Goal: Task Accomplishment & Management: Complete application form

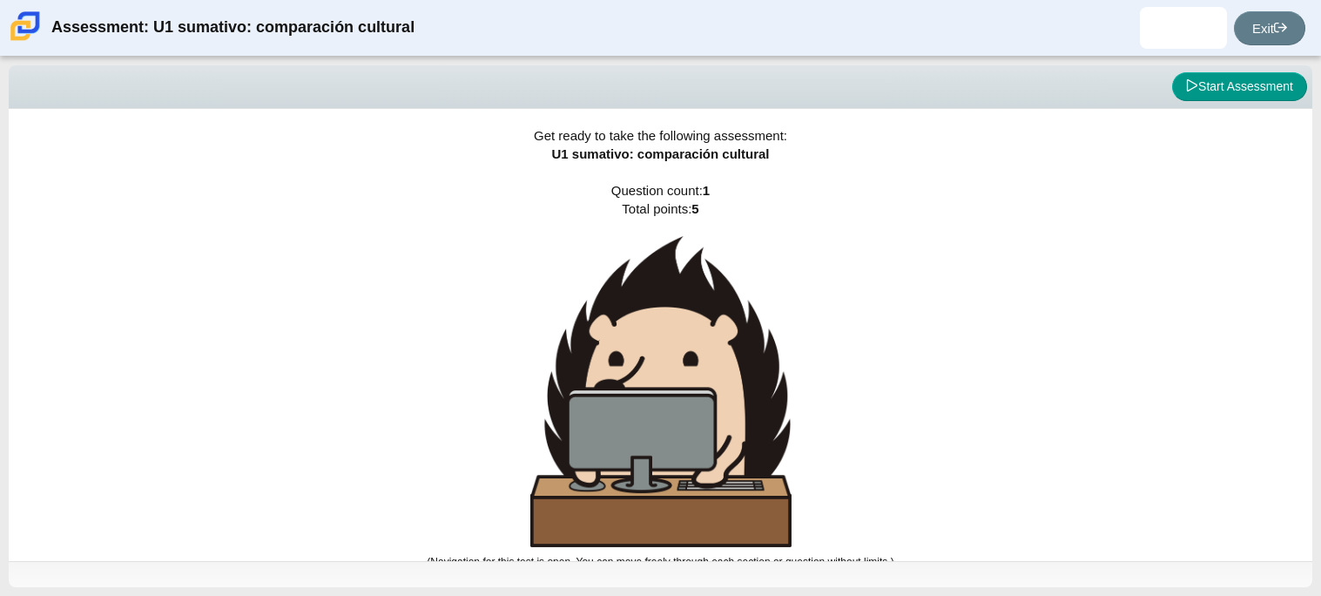
click at [480, 354] on div "Get ready to take the following assessment: U1 sumativo: comparación cultural Q…" at bounding box center [660, 335] width 1303 height 452
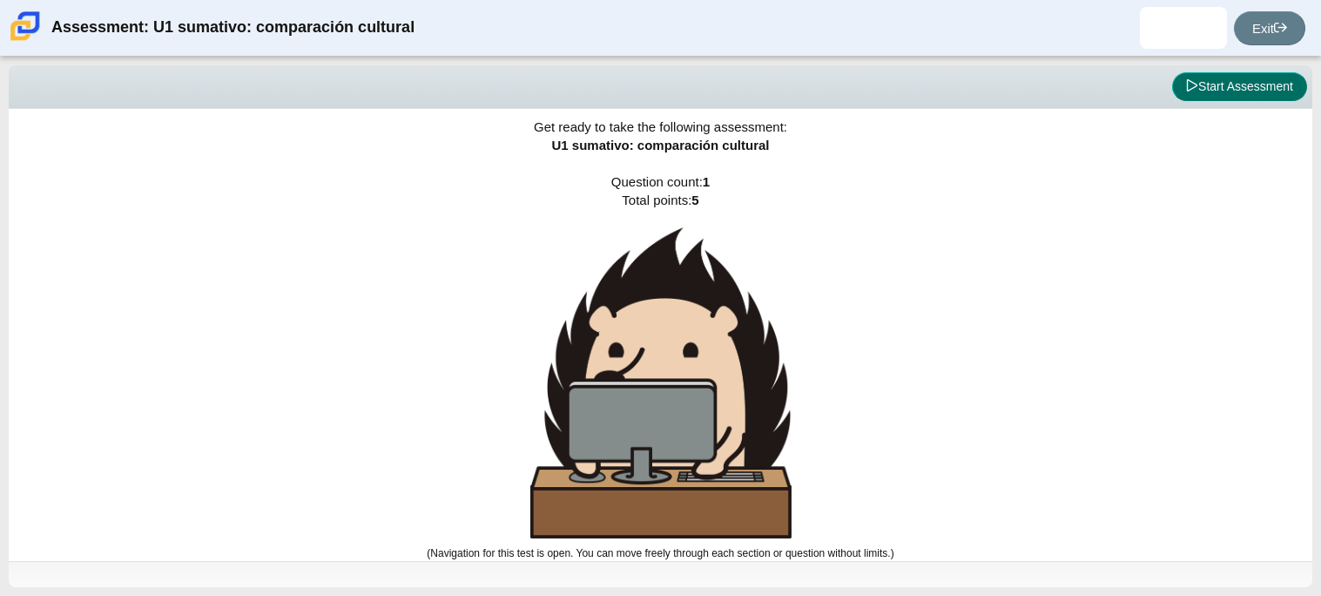
click at [1209, 84] on button "Start Assessment" at bounding box center [1239, 87] width 135 height 30
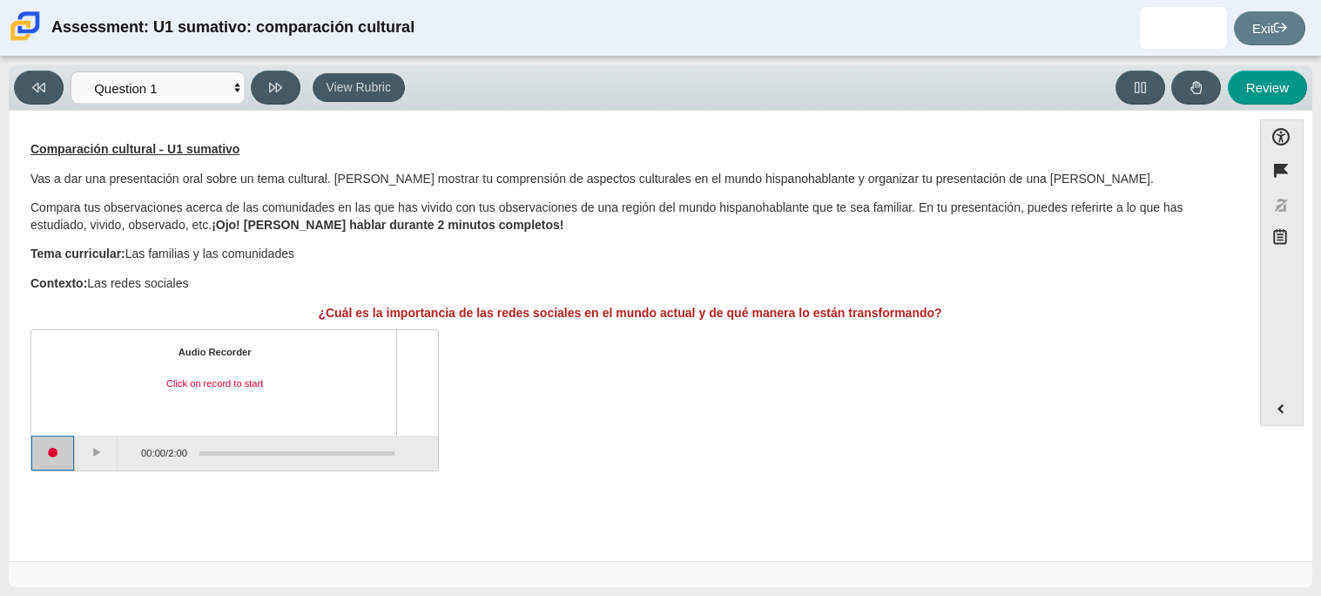
click at [54, 455] on button "Start recording" at bounding box center [53, 452] width 44 height 35
click at [54, 455] on button "Stop recording" at bounding box center [53, 452] width 44 height 35
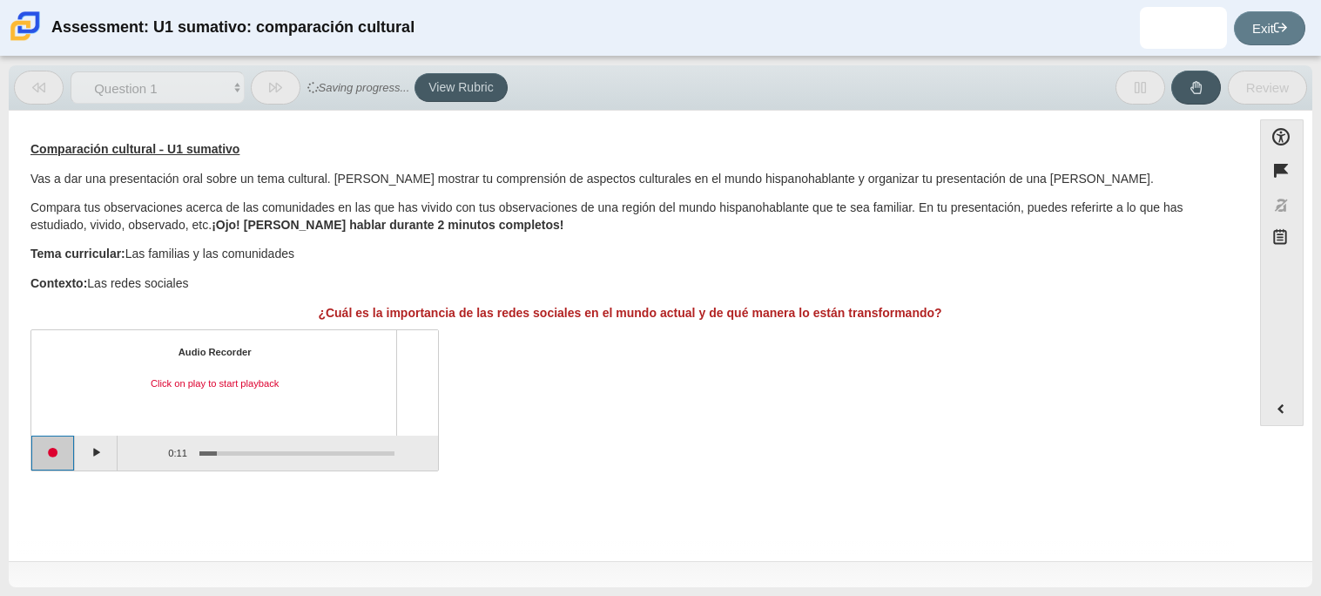
click at [64, 455] on button "Start recording" at bounding box center [53, 452] width 44 height 35
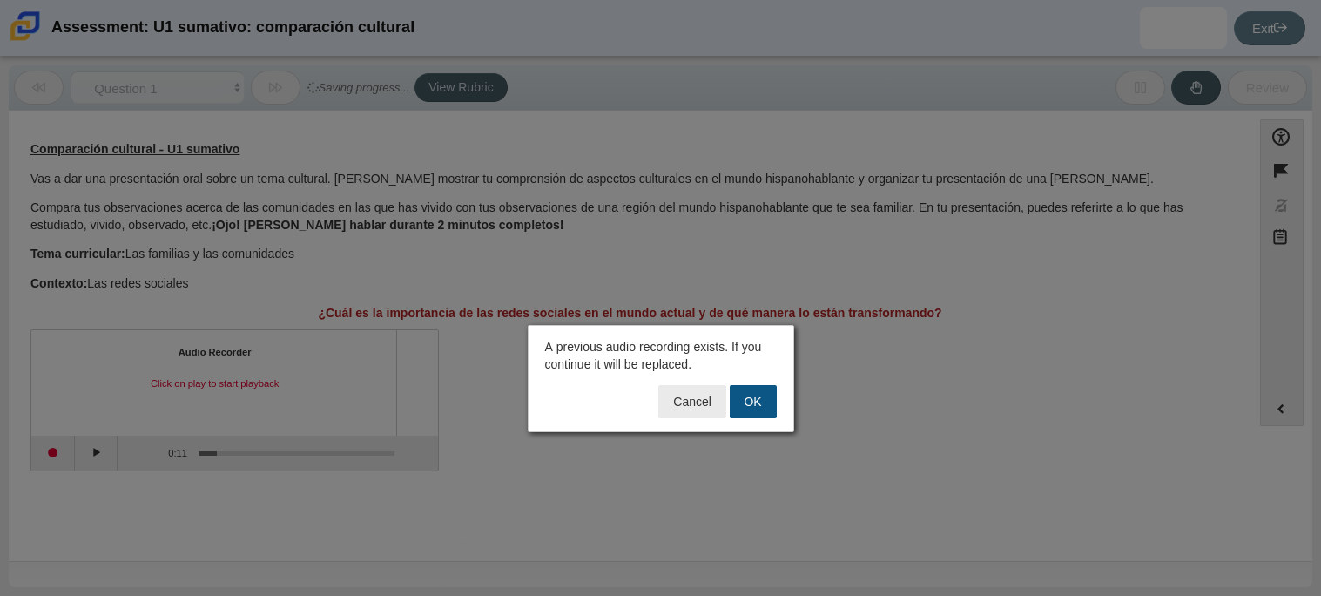
click at [771, 406] on button "OK" at bounding box center [753, 401] width 47 height 33
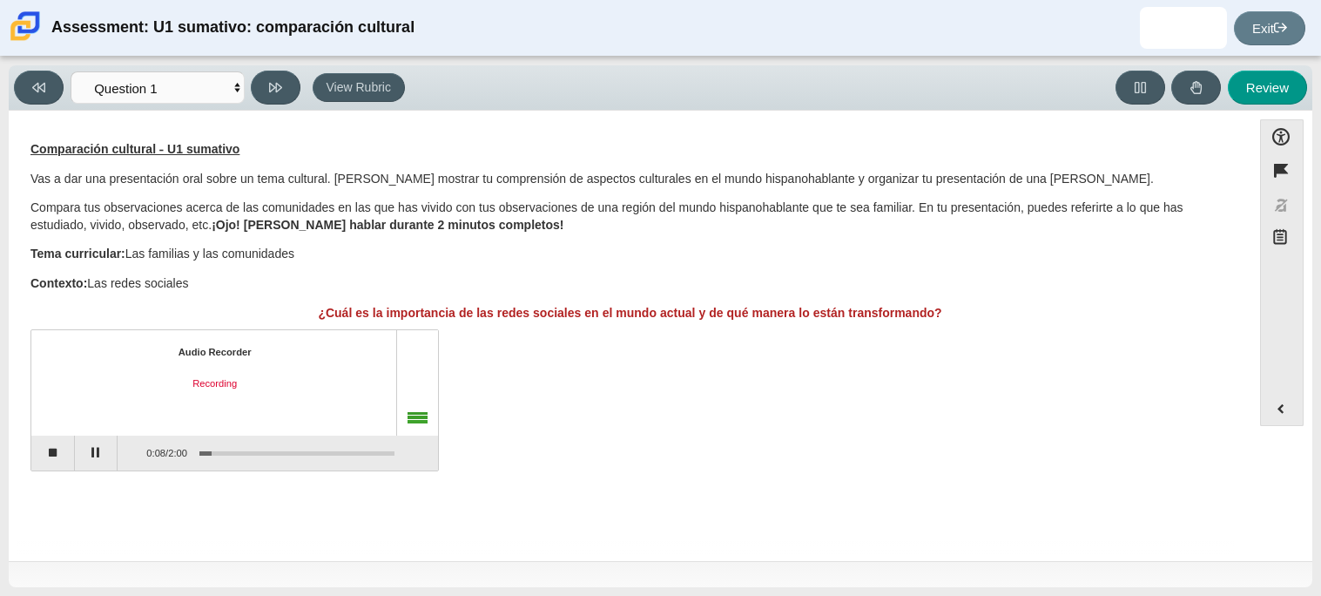
click at [691, 416] on div "Audio Recorder Recording 0:08 / 2:00" at bounding box center [629, 401] width 1199 height 137
click at [48, 450] on button "Stop recording" at bounding box center [53, 452] width 44 height 35
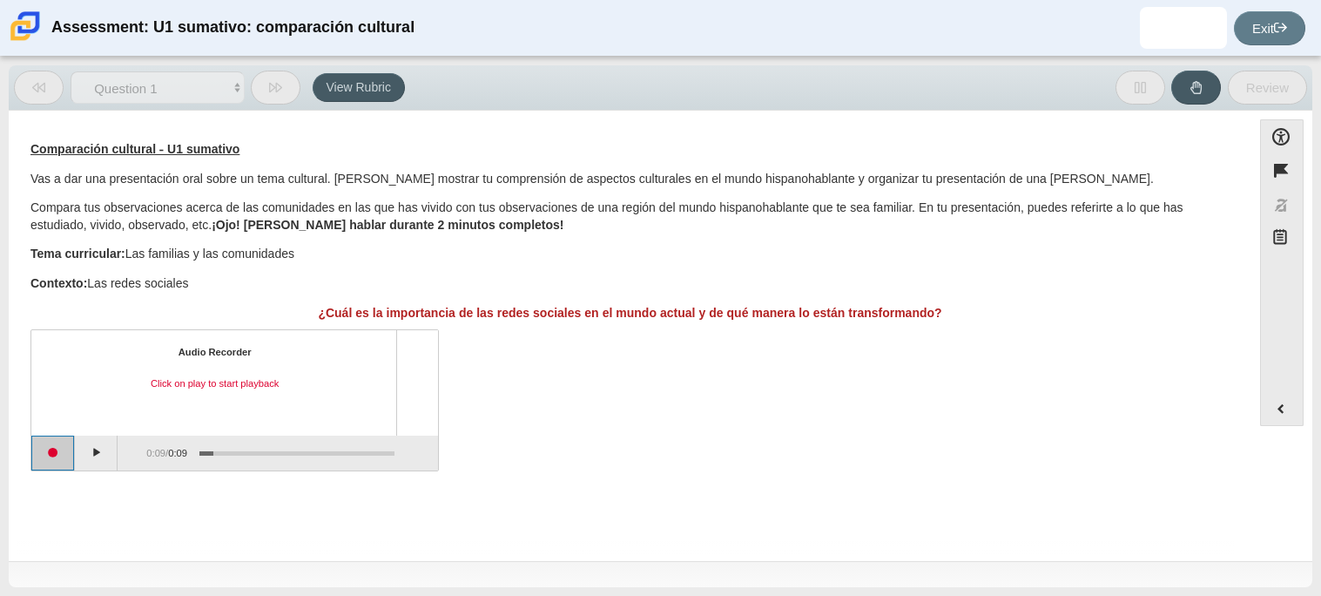
click at [48, 450] on button "Start recording" at bounding box center [53, 452] width 44 height 35
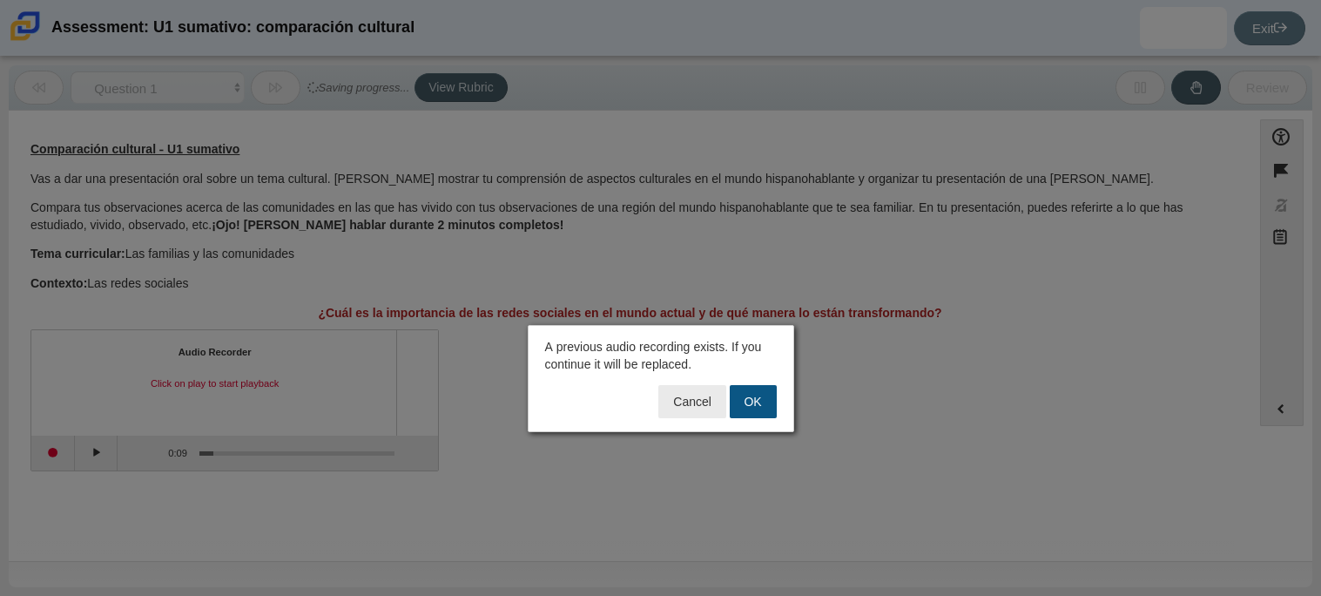
click at [744, 409] on button "OK" at bounding box center [753, 401] width 47 height 33
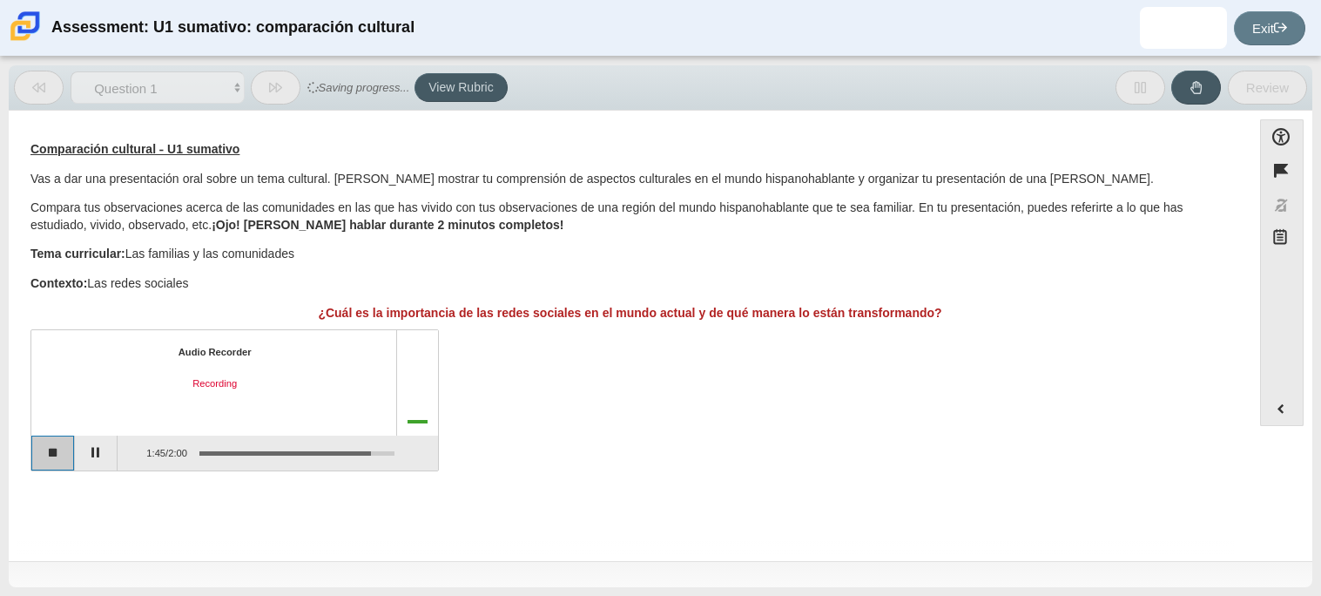
click at [47, 468] on button "Stop recording" at bounding box center [53, 452] width 44 height 35
click at [57, 458] on button "Start recording" at bounding box center [53, 452] width 44 height 35
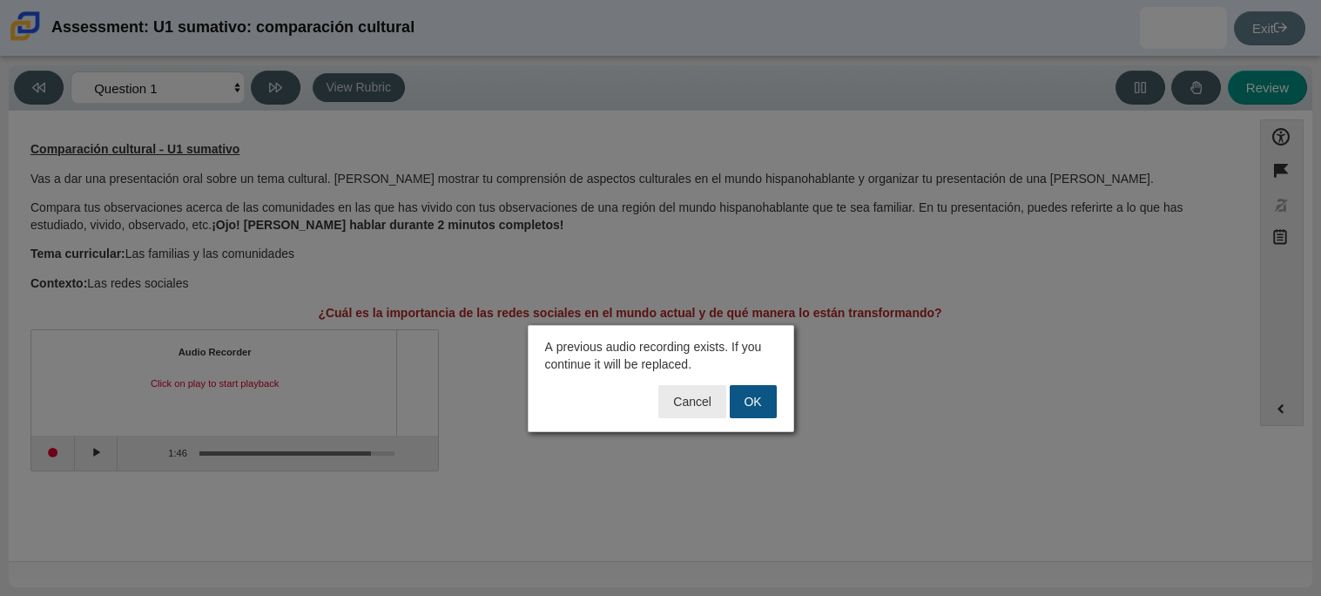
click at [738, 400] on button "OK" at bounding box center [753, 401] width 47 height 33
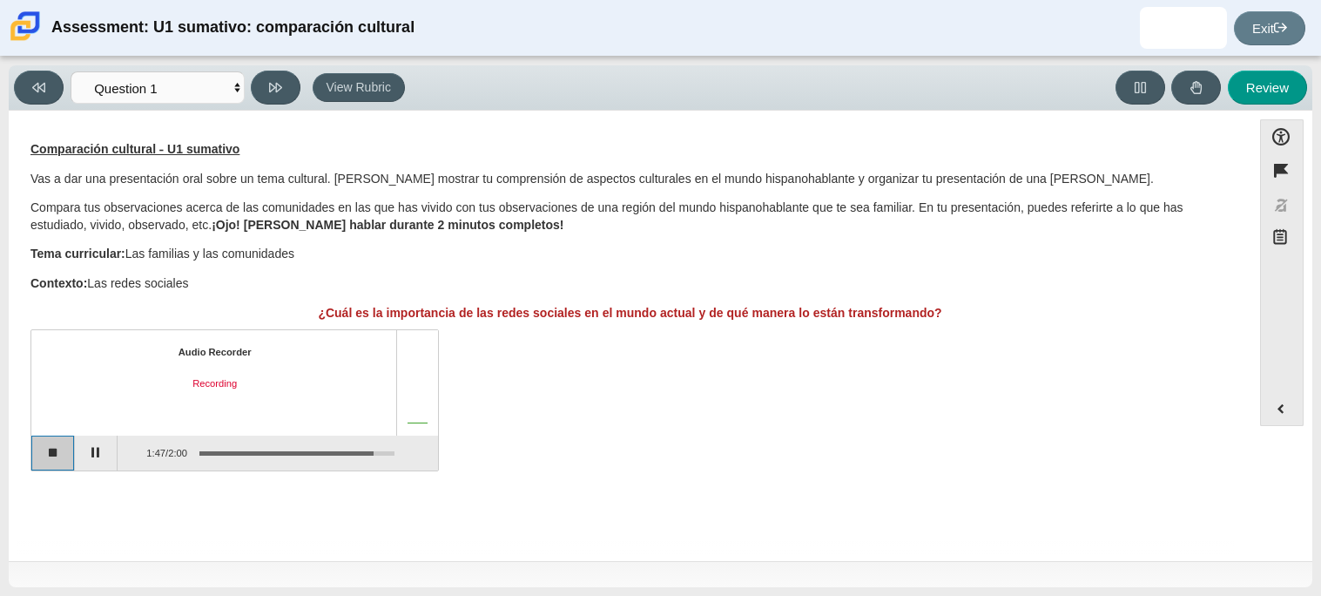
click at [45, 450] on button "Stop recording" at bounding box center [53, 452] width 44 height 35
click at [86, 442] on button "Play" at bounding box center [97, 452] width 44 height 35
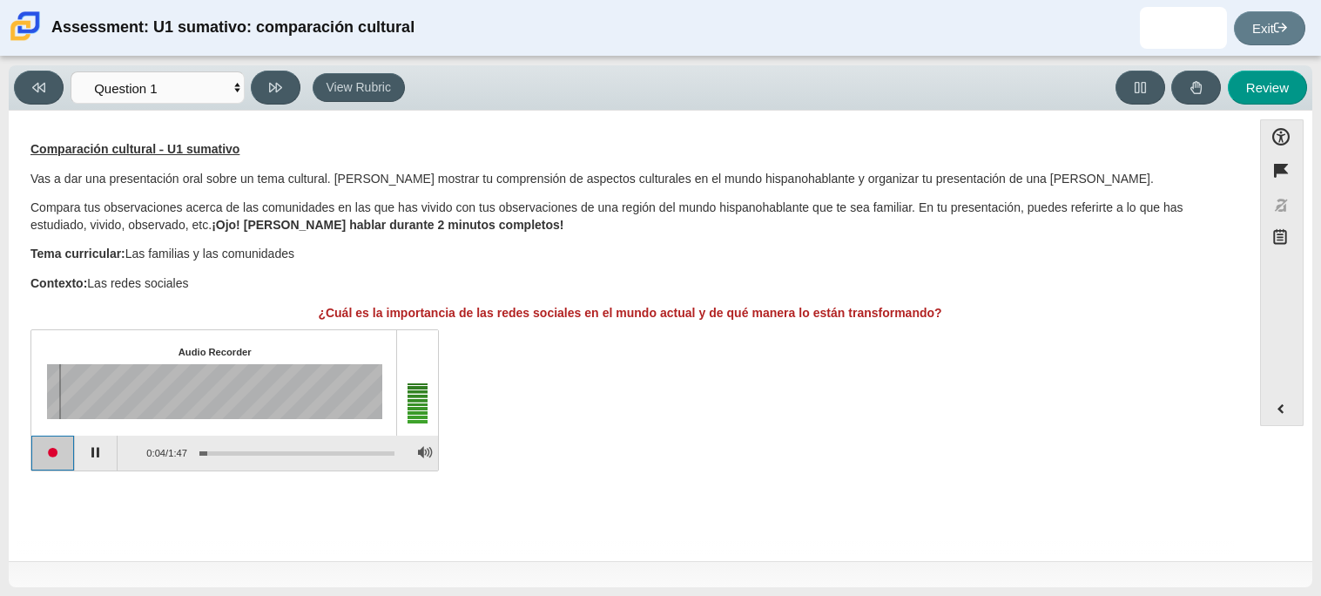
click at [46, 454] on button "Start recording" at bounding box center [53, 452] width 44 height 35
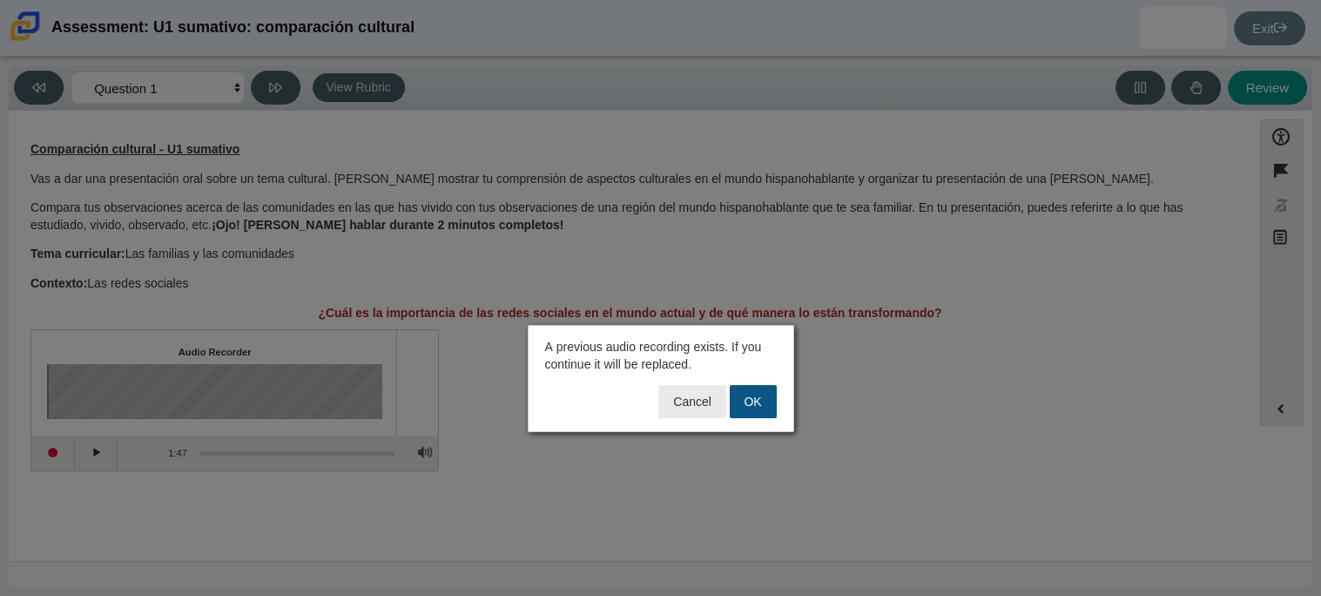
click at [739, 412] on button "OK" at bounding box center [753, 401] width 47 height 33
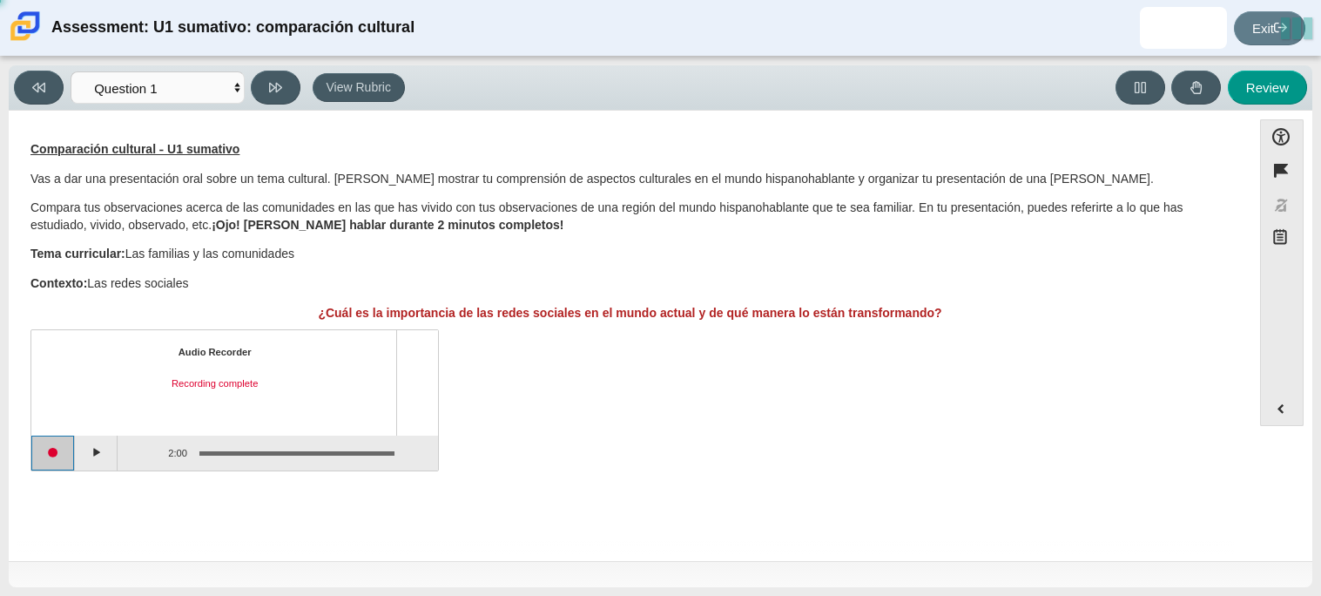
click at [66, 461] on button "Start recording" at bounding box center [53, 452] width 44 height 35
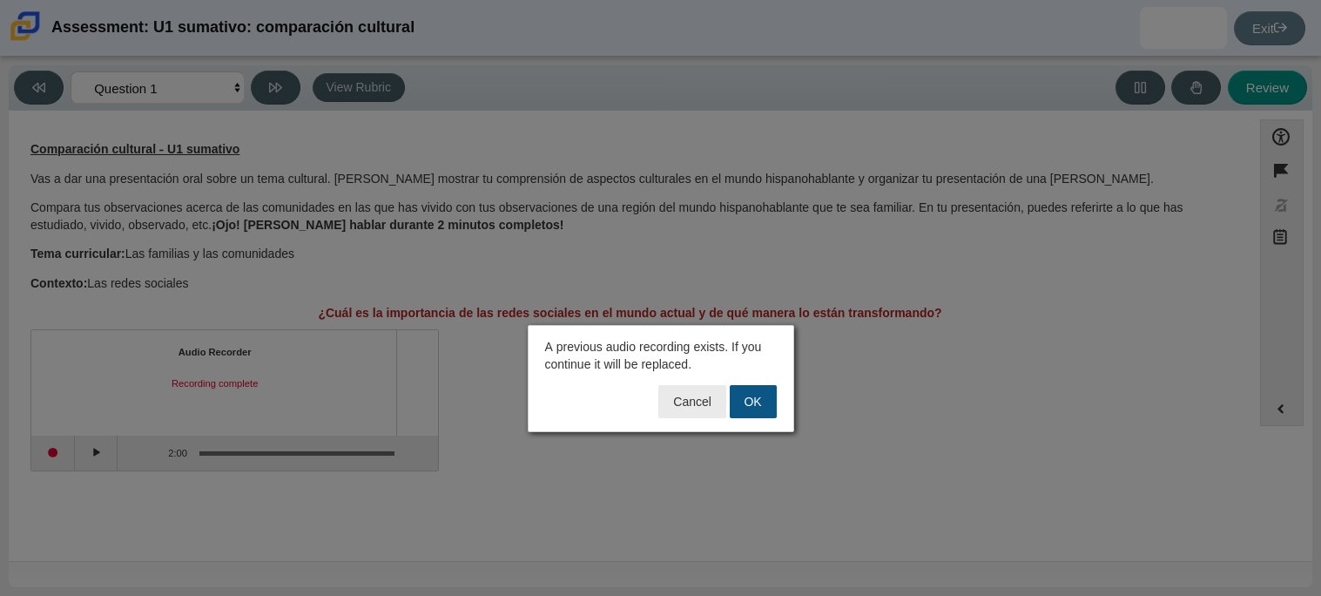
click at [774, 400] on button "OK" at bounding box center [753, 401] width 47 height 33
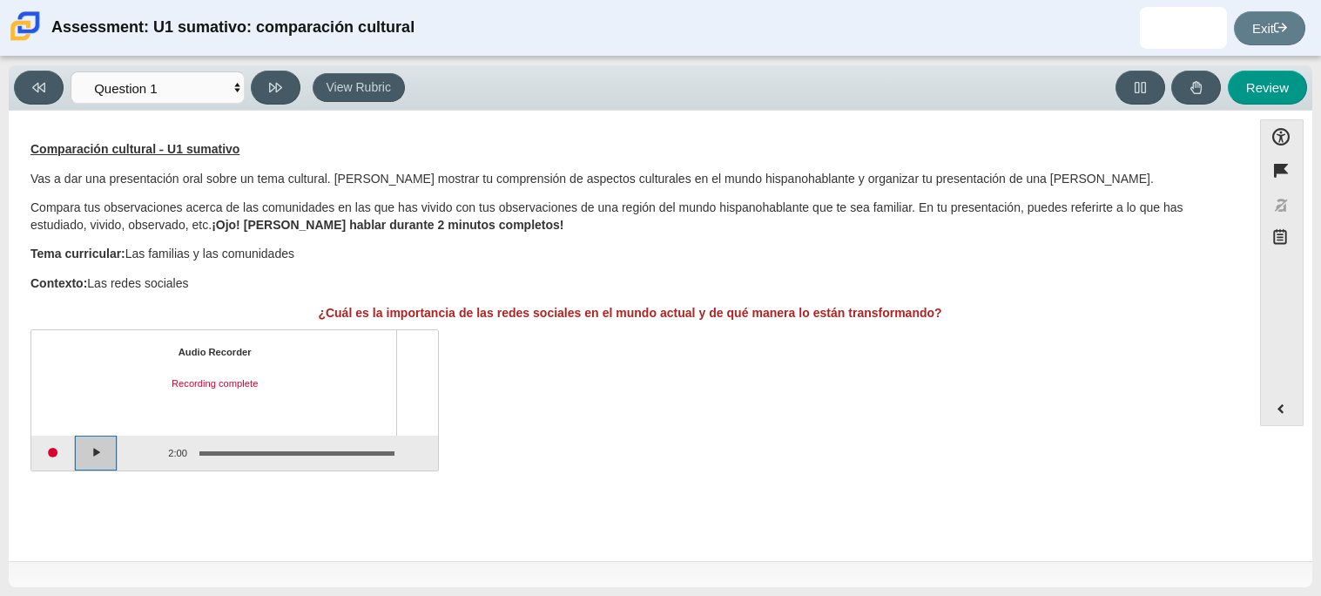
click at [103, 449] on button "Play" at bounding box center [97, 452] width 44 height 35
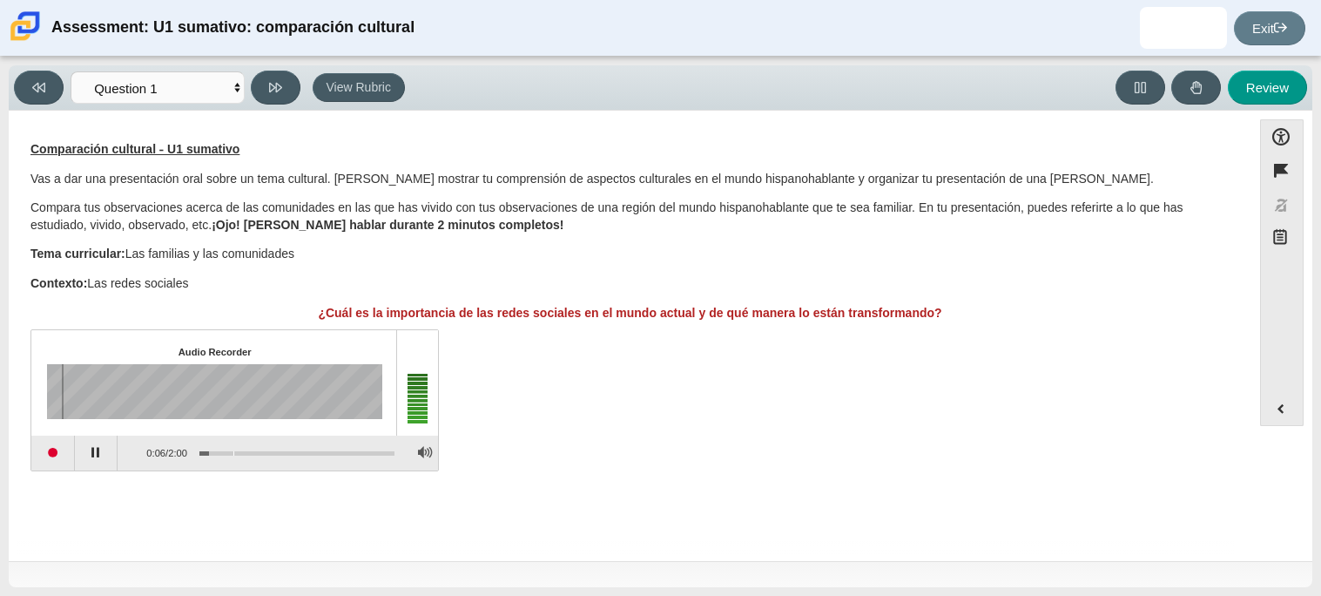
click at [233, 451] on div "Assessment items" at bounding box center [296, 452] width 195 height 3
click at [242, 451] on div "Assessment items" at bounding box center [296, 452] width 195 height 3
click at [251, 451] on div "Assessment items" at bounding box center [296, 452] width 195 height 3
click at [262, 451] on div "Assessment items" at bounding box center [296, 452] width 195 height 3
click at [274, 452] on div "Assessment items" at bounding box center [290, 451] width 207 height 31
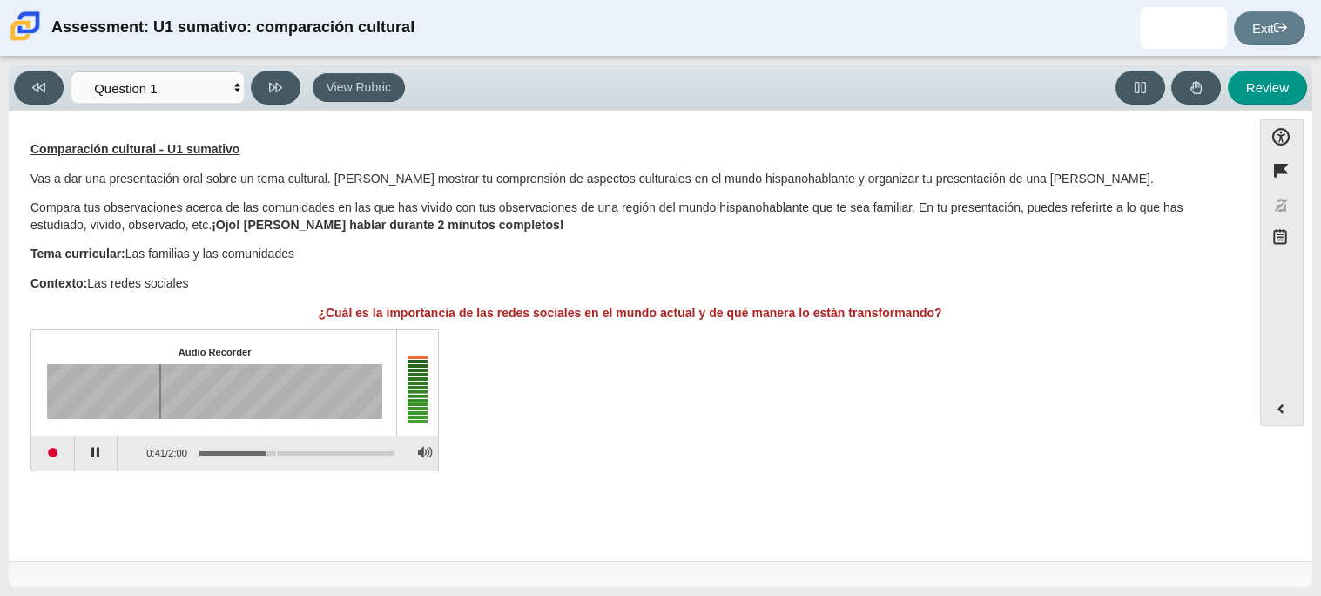
click at [277, 451] on div "Assessment items" at bounding box center [296, 452] width 195 height 3
click at [85, 451] on button "Pause playback" at bounding box center [97, 452] width 44 height 35
click at [1240, 91] on button "Review" at bounding box center [1267, 88] width 79 height 34
select select "review"
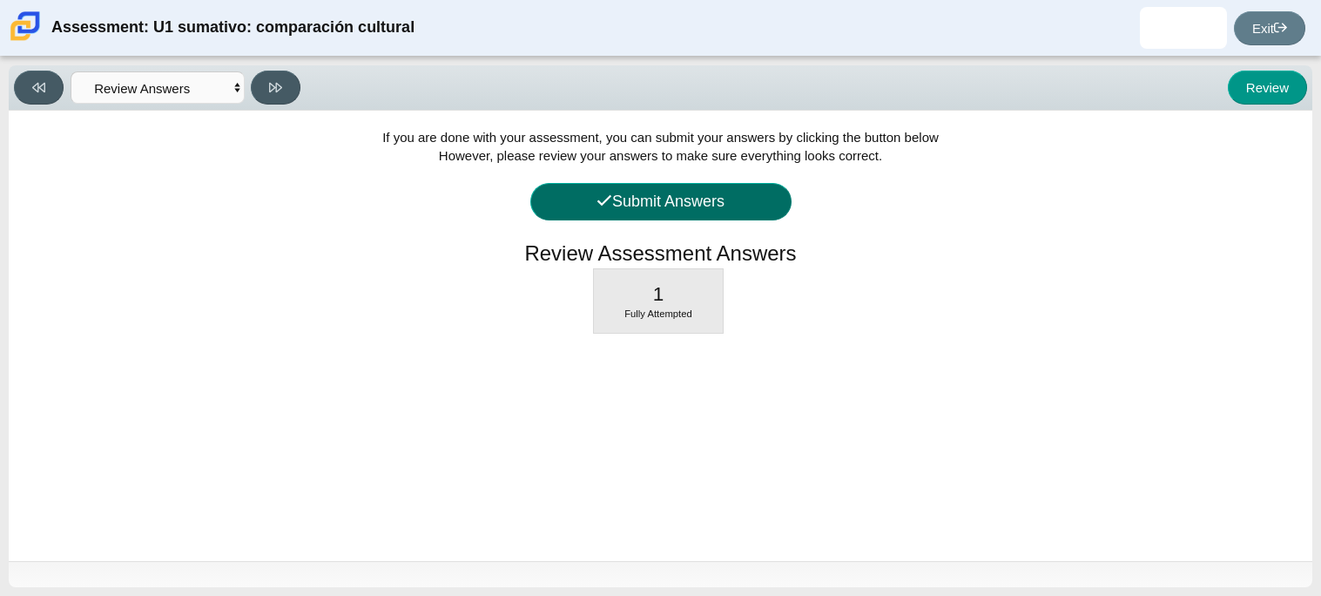
click at [687, 205] on button "Submit Answers" at bounding box center [660, 201] width 261 height 37
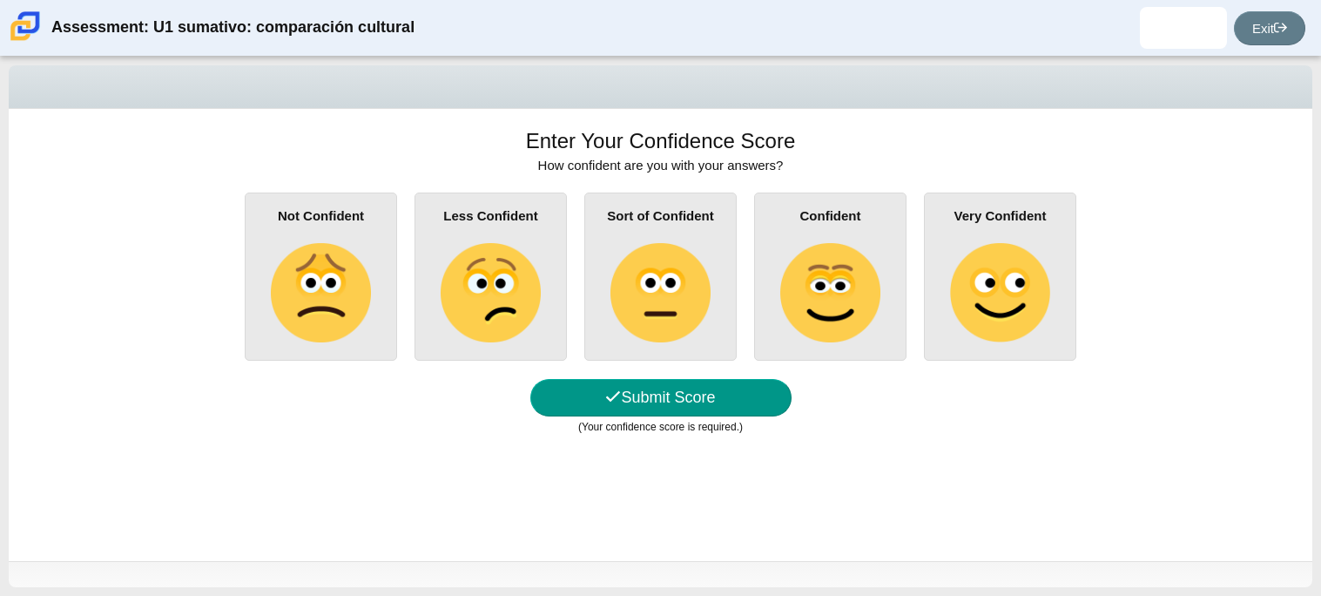
click at [650, 303] on img at bounding box center [659, 292] width 99 height 99
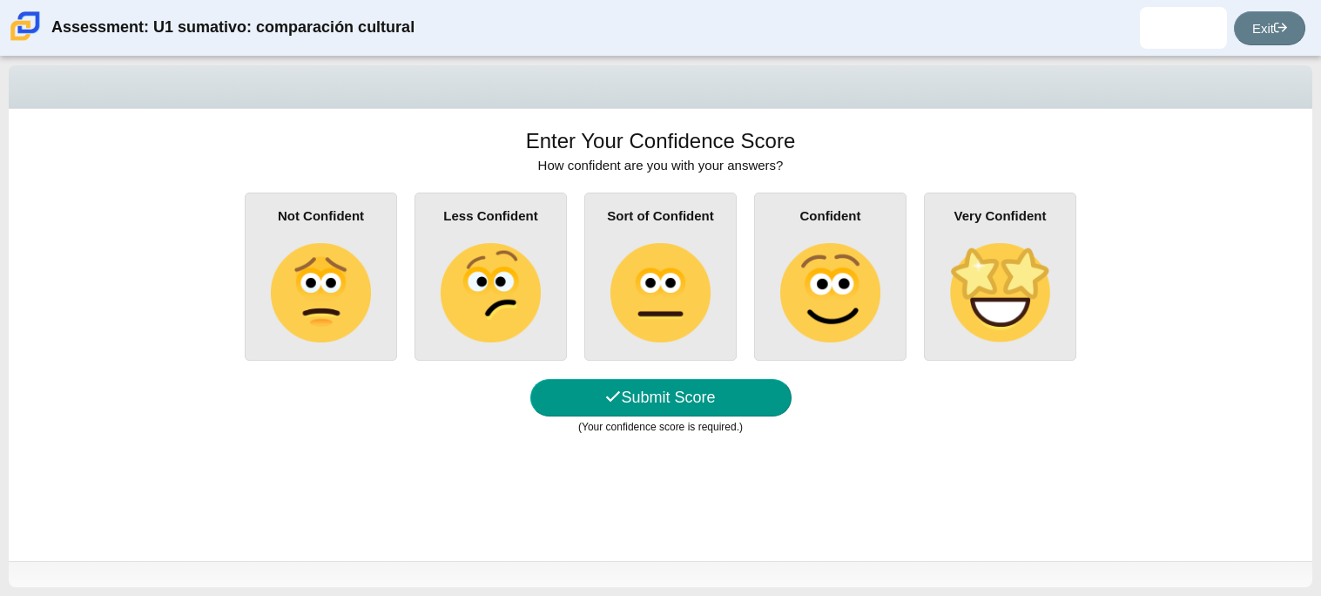
click at [0, 0] on input "Sort of Confident" at bounding box center [0, 0] width 0 height 0
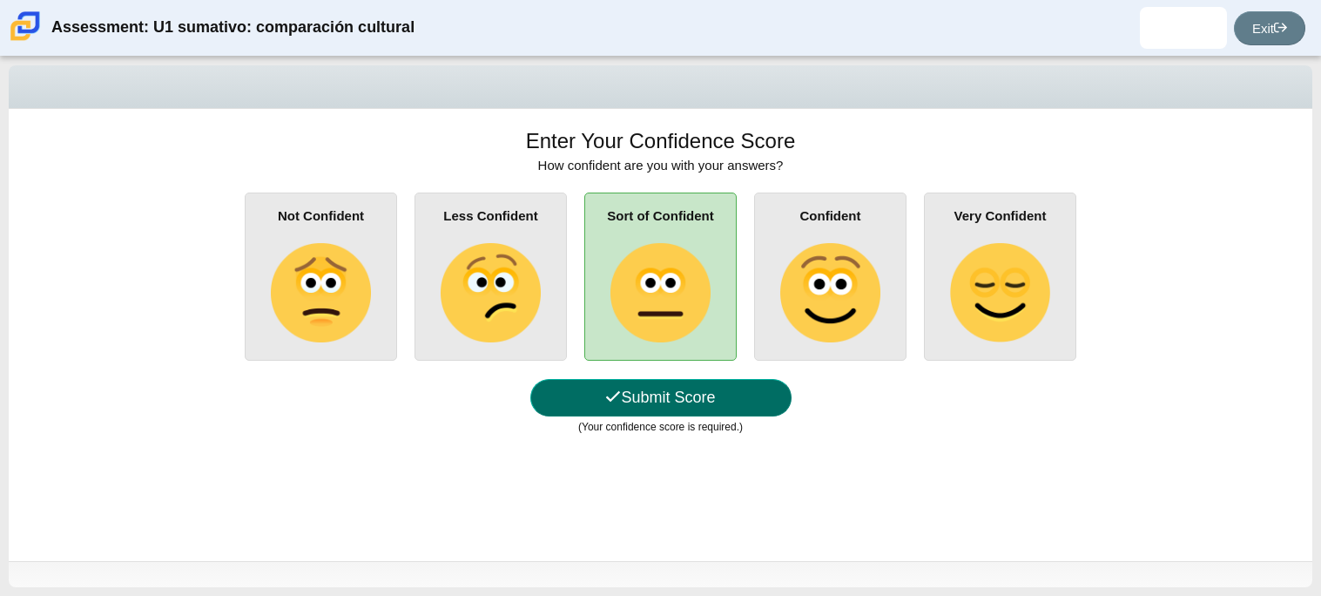
click at [685, 405] on button "Submit Score" at bounding box center [660, 397] width 261 height 37
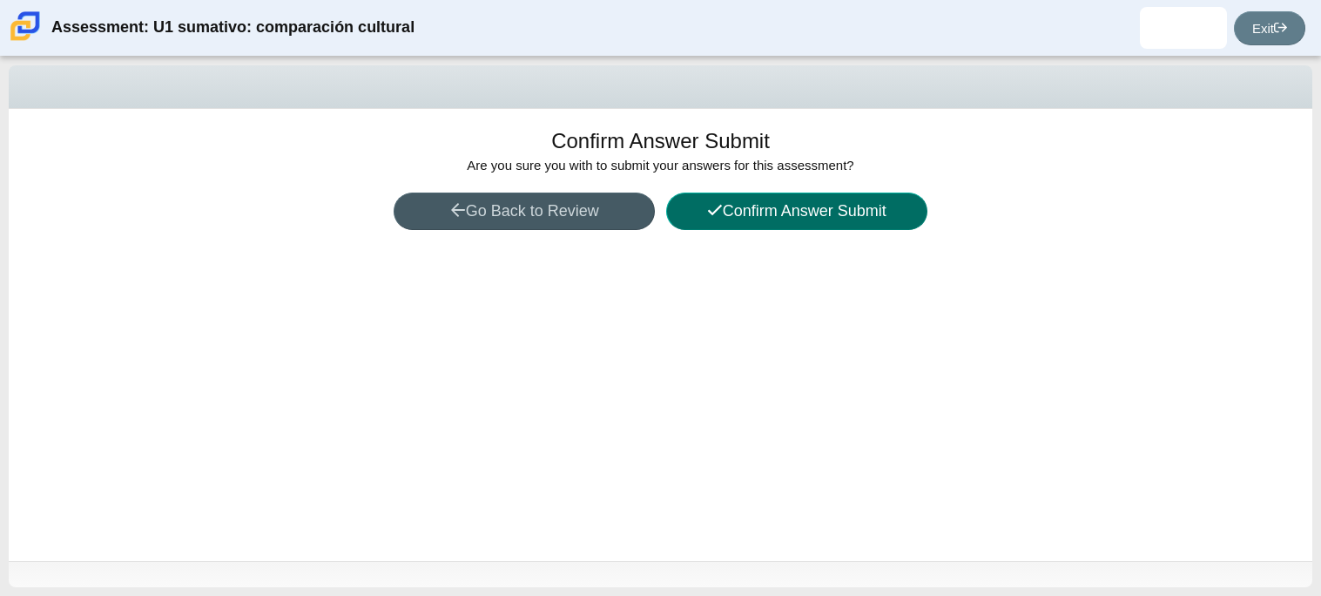
click at [834, 215] on button "Confirm Answer Submit" at bounding box center [796, 210] width 261 height 37
